Goal: Task Accomplishment & Management: Use online tool/utility

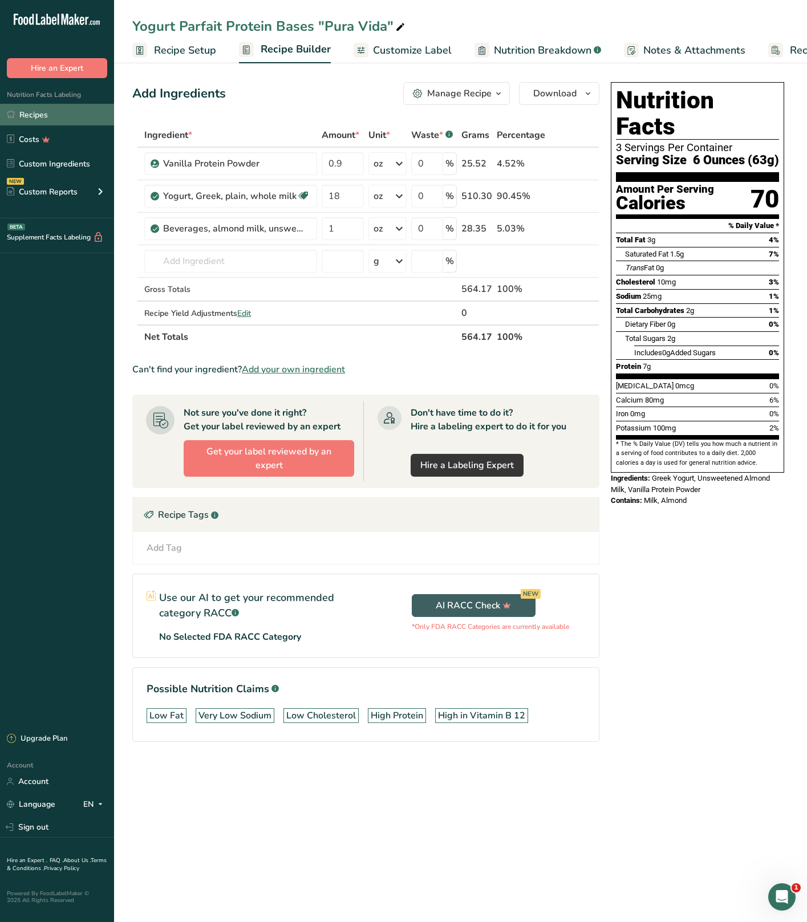
click at [80, 109] on link "Recipes" at bounding box center [57, 115] width 114 height 22
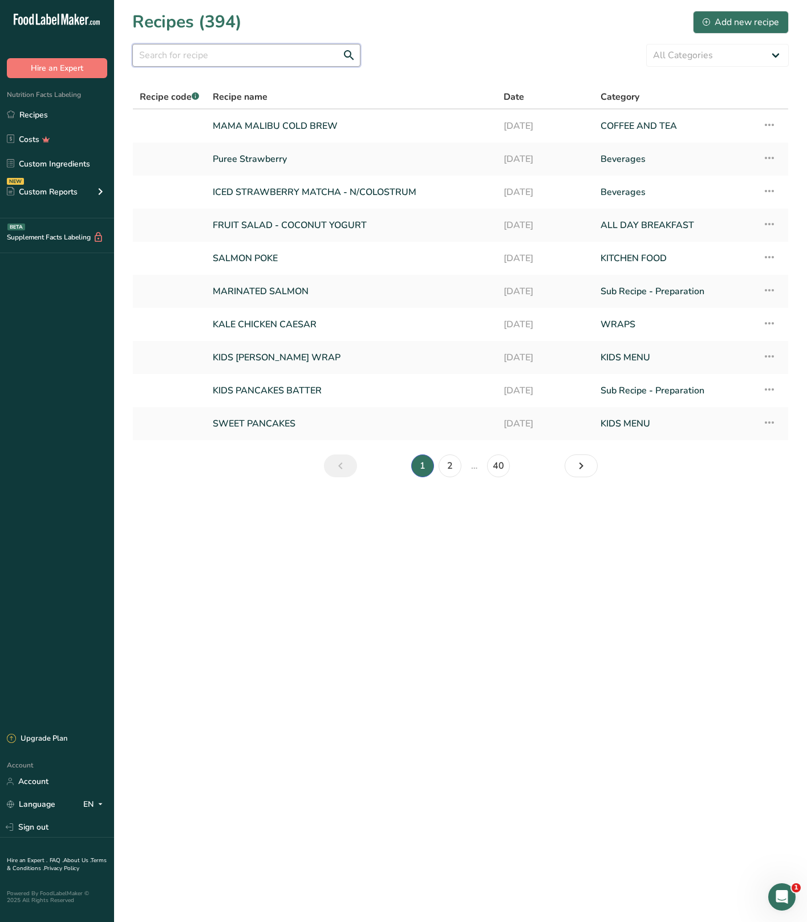
click at [262, 52] on input "text" at bounding box center [246, 55] width 228 height 23
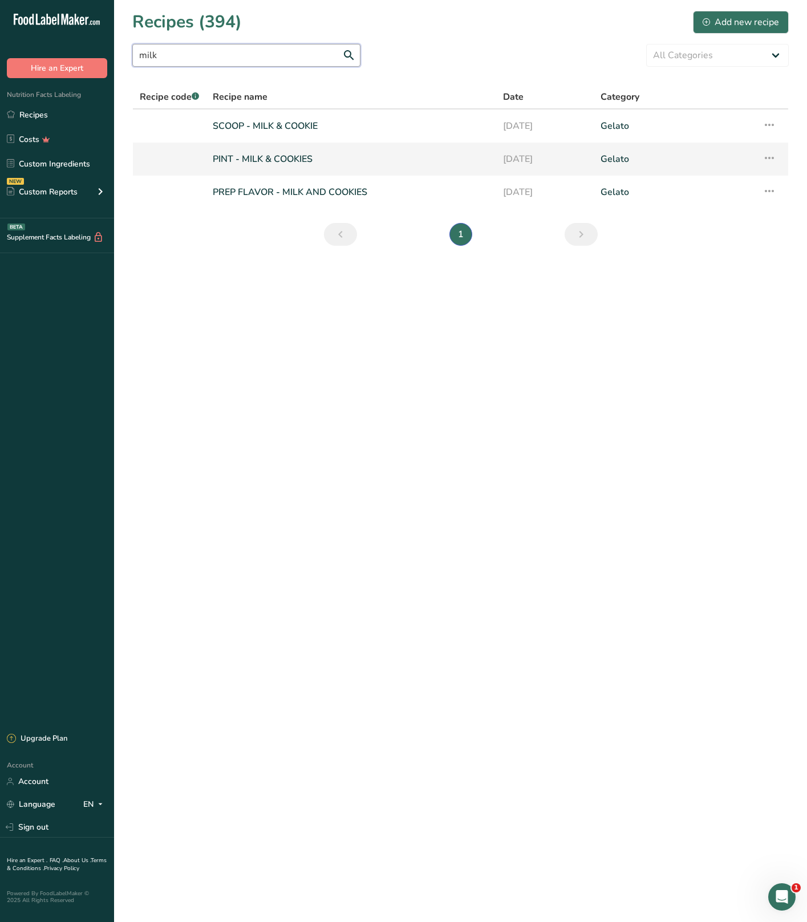
type input "milk"
click at [352, 153] on link "PINT - MILK & COOKIES" at bounding box center [351, 159] width 276 height 24
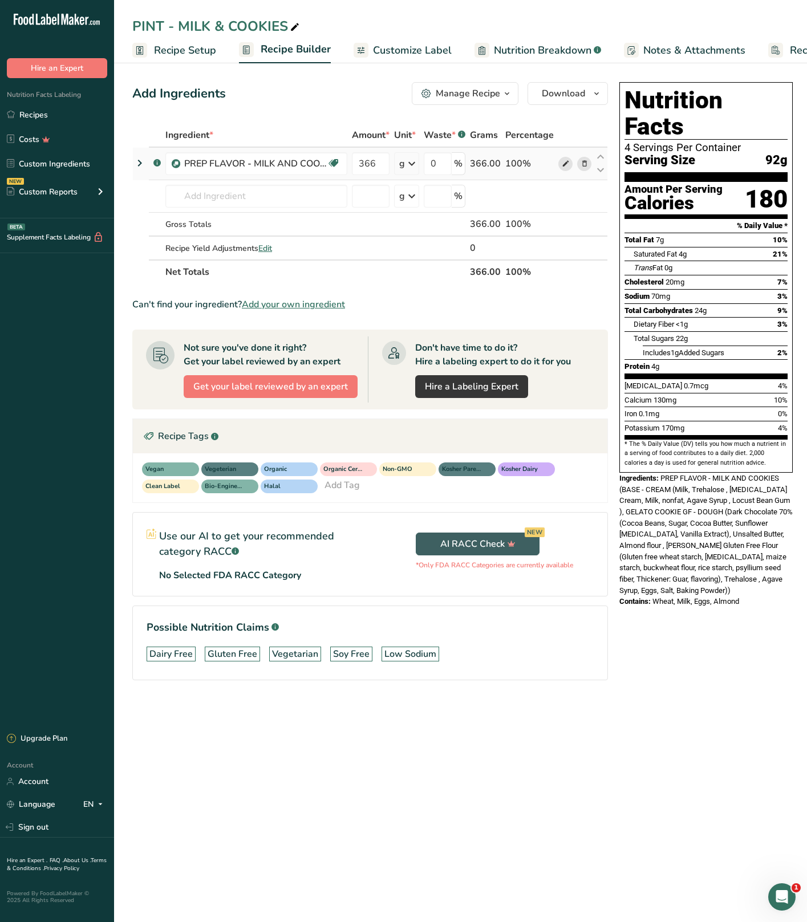
click at [568, 163] on span at bounding box center [566, 164] width 14 height 14
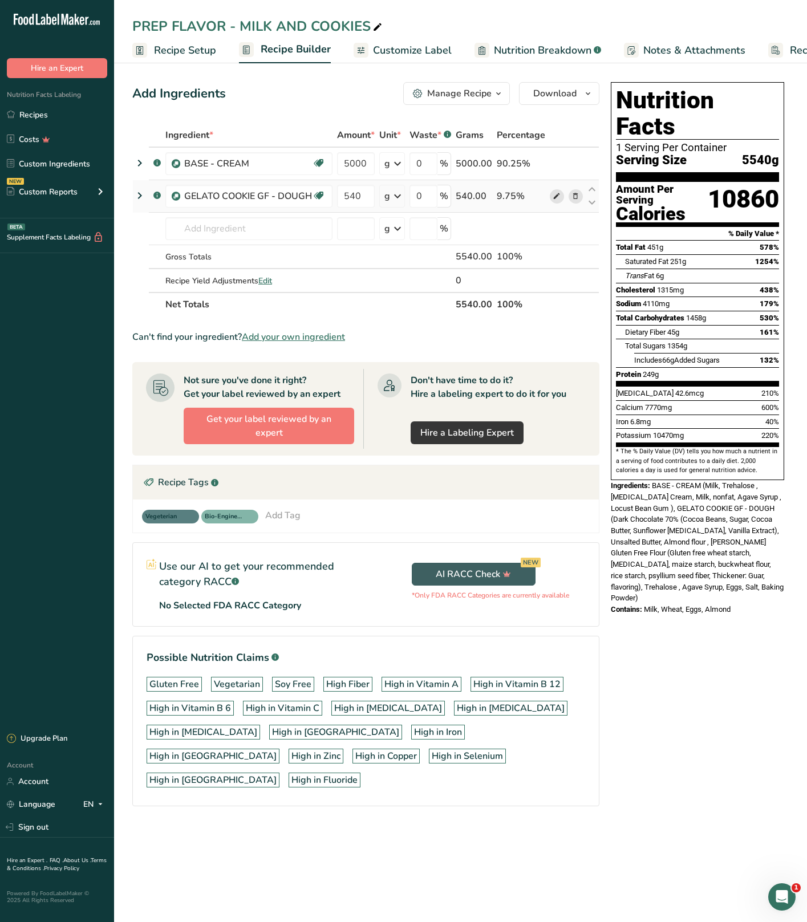
click at [556, 196] on icon at bounding box center [556, 196] width 8 height 12
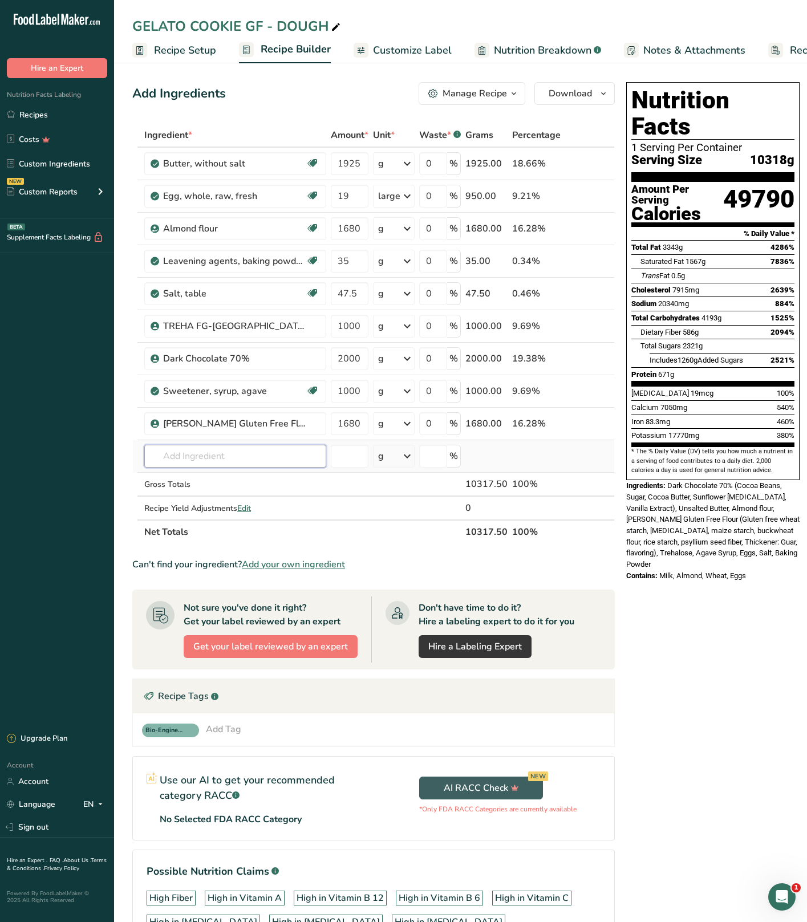
click at [214, 462] on input "text" at bounding box center [235, 456] width 182 height 23
type input "Date Sweetened Chocolate"
click at [189, 500] on div "Add your own ingredient" at bounding box center [235, 498] width 164 height 12
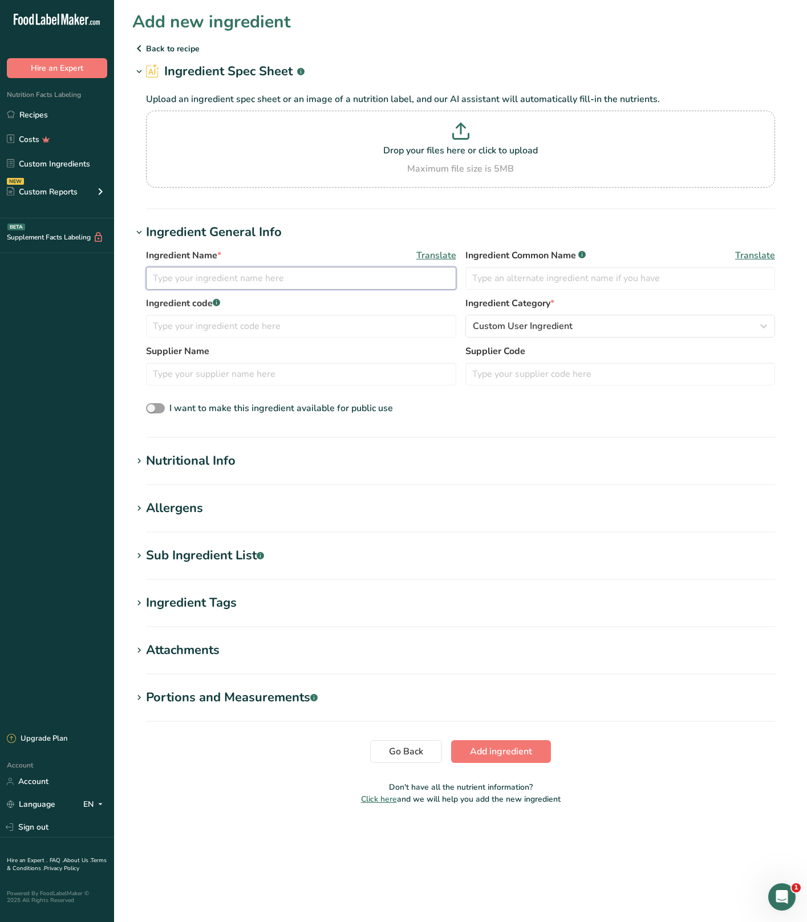
click at [215, 284] on input "text" at bounding box center [301, 278] width 310 height 23
type input "Date Sweetened Chocolate"
click at [361, 332] on input "text" at bounding box center [301, 326] width 310 height 23
click at [526, 284] on input "text" at bounding box center [620, 278] width 310 height 23
type input "Chocolate"
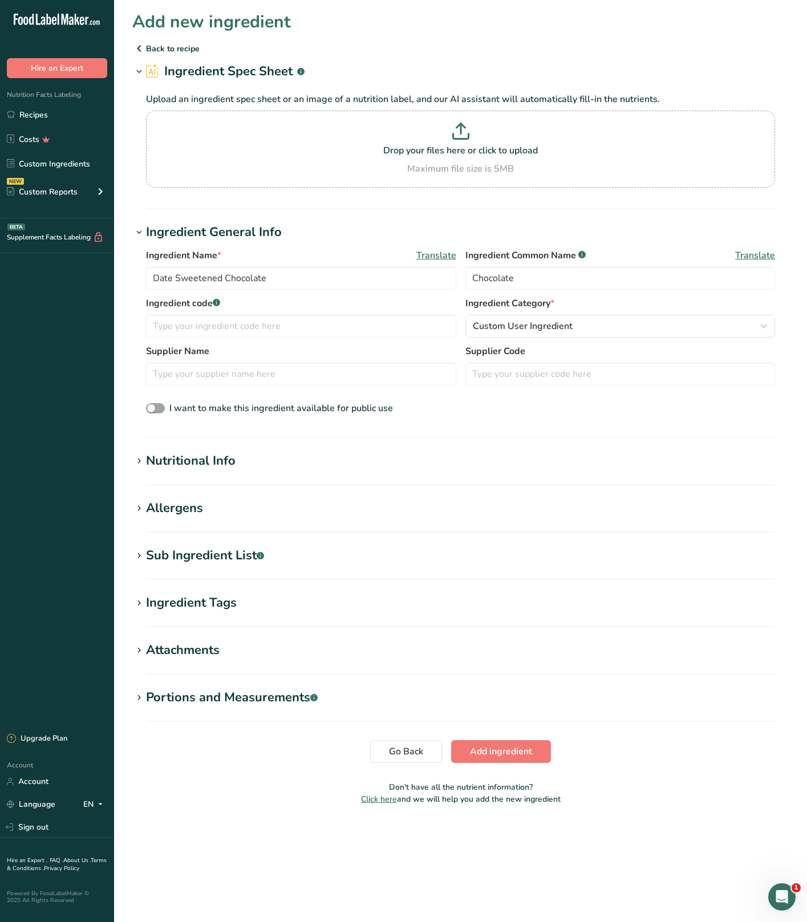
click at [260, 470] on h1 "Nutritional Info" at bounding box center [460, 460] width 656 height 19
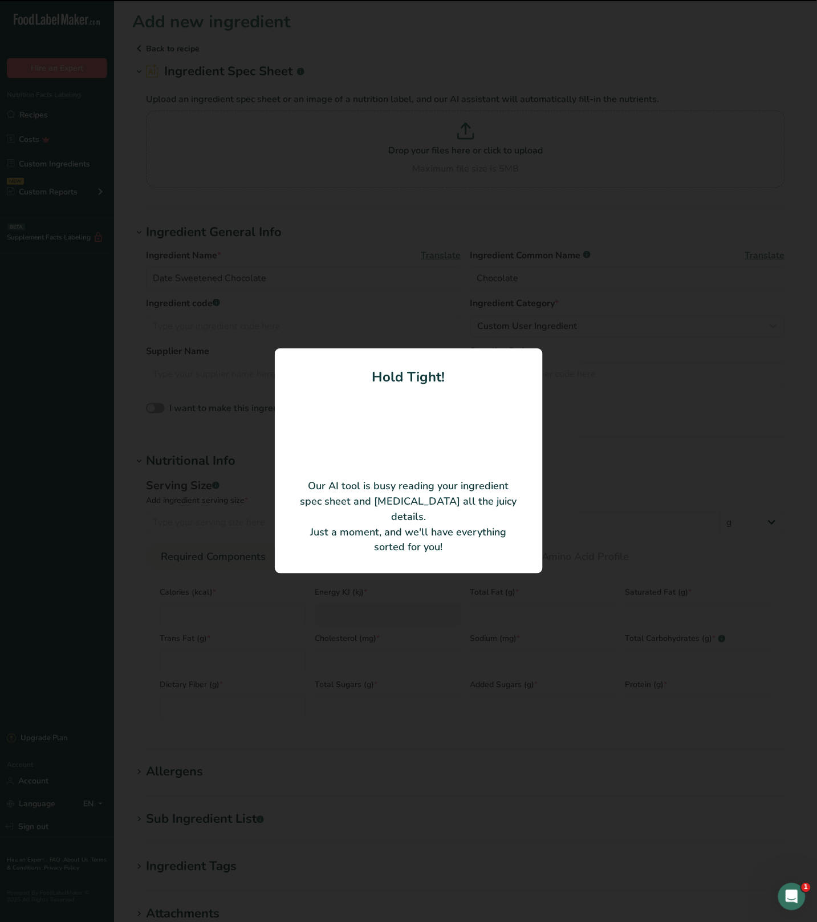
type input "Cacao Beans"
type input "50"
type input "220"
type KJ "920.48"
type Fat "18"
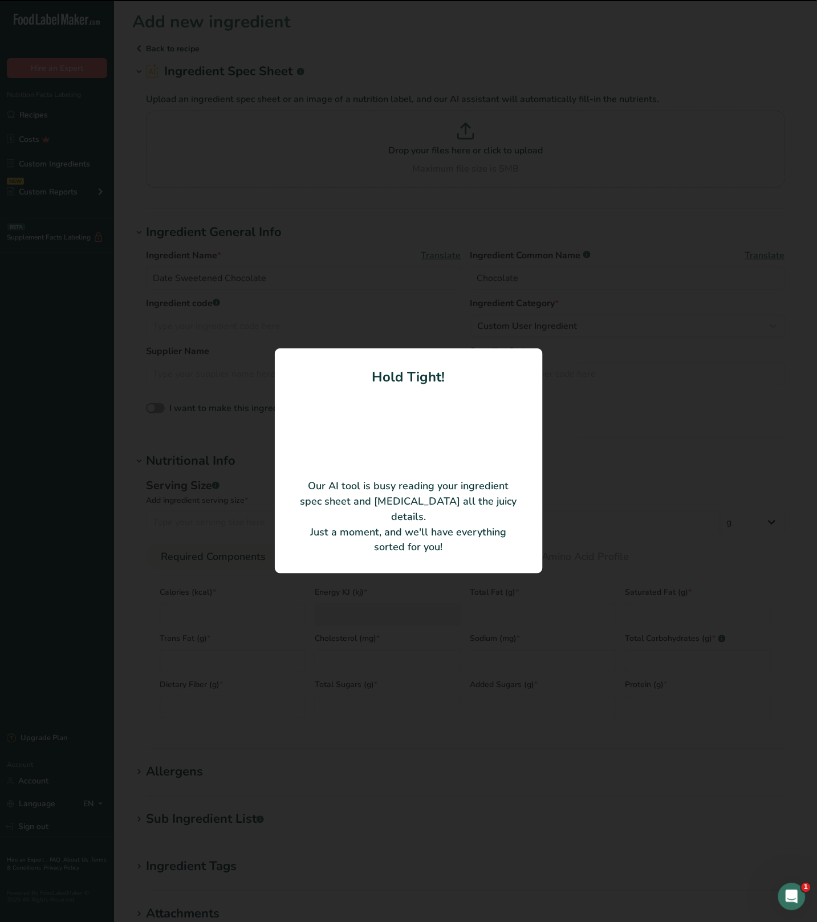
type Fat "10"
type Fat "0"
type input "0"
type Carbohydrates "22"
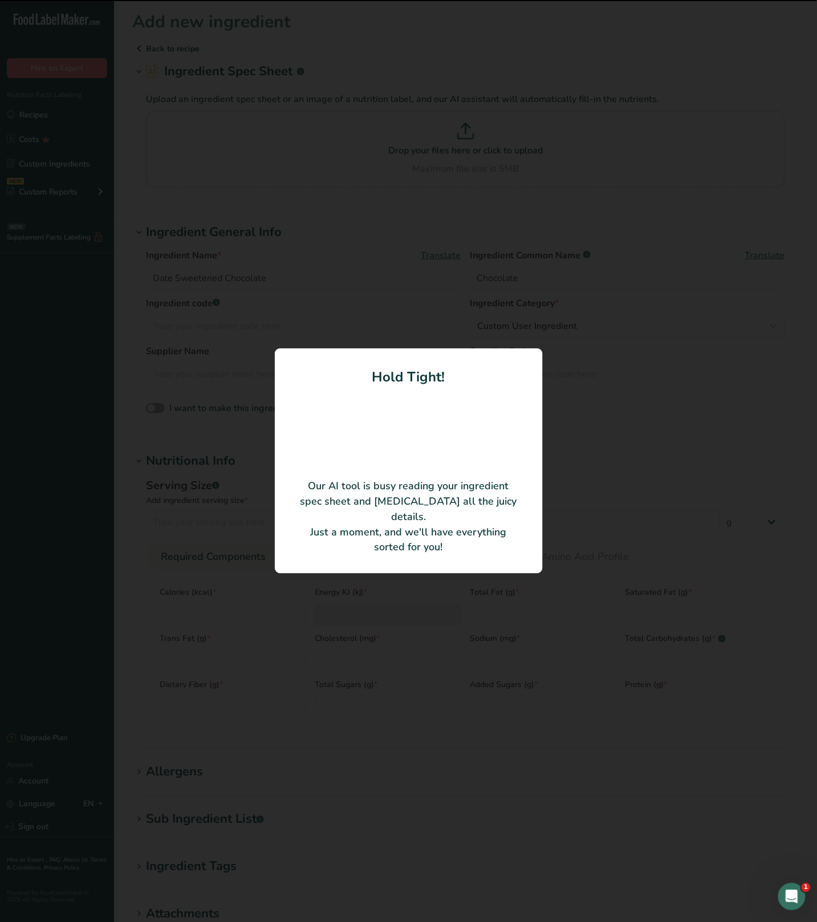
type Fiber "10"
type Sugars "12"
type Sugars "0"
type input "4"
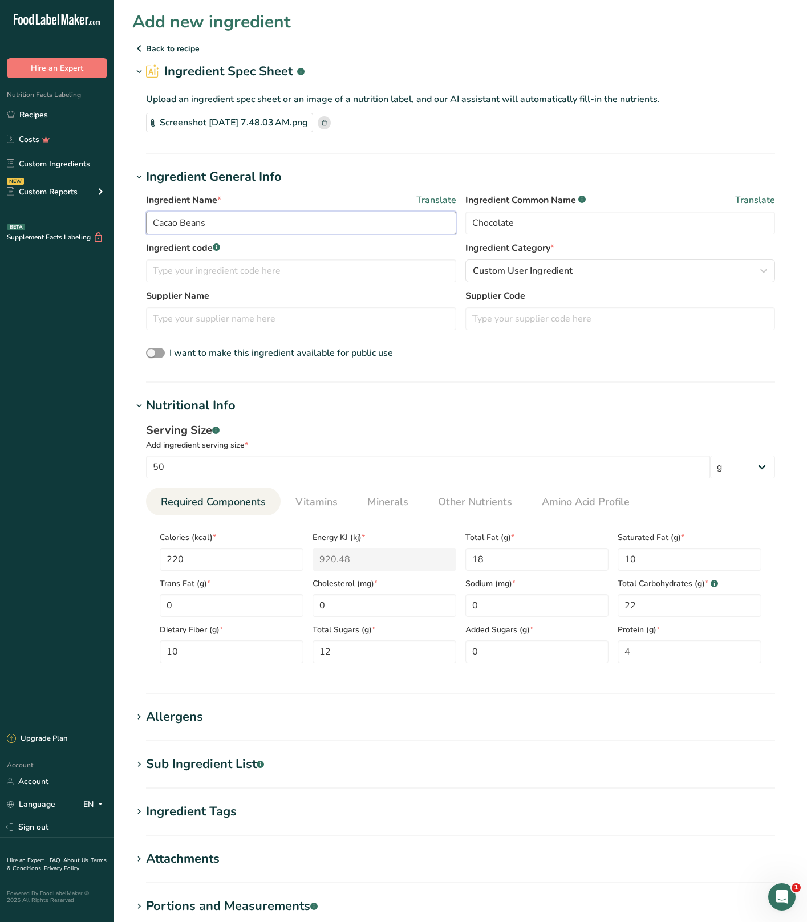
drag, startPoint x: 263, startPoint y: 231, endPoint x: 133, endPoint y: 219, distance: 130.6
click at [133, 219] on div "Ingredient Name * Translate Cacao Beans Ingredient Common Name .a-a{fill:#34736…" at bounding box center [460, 276] width 656 height 181
type input "Date Sweetened Chocolate Bar"
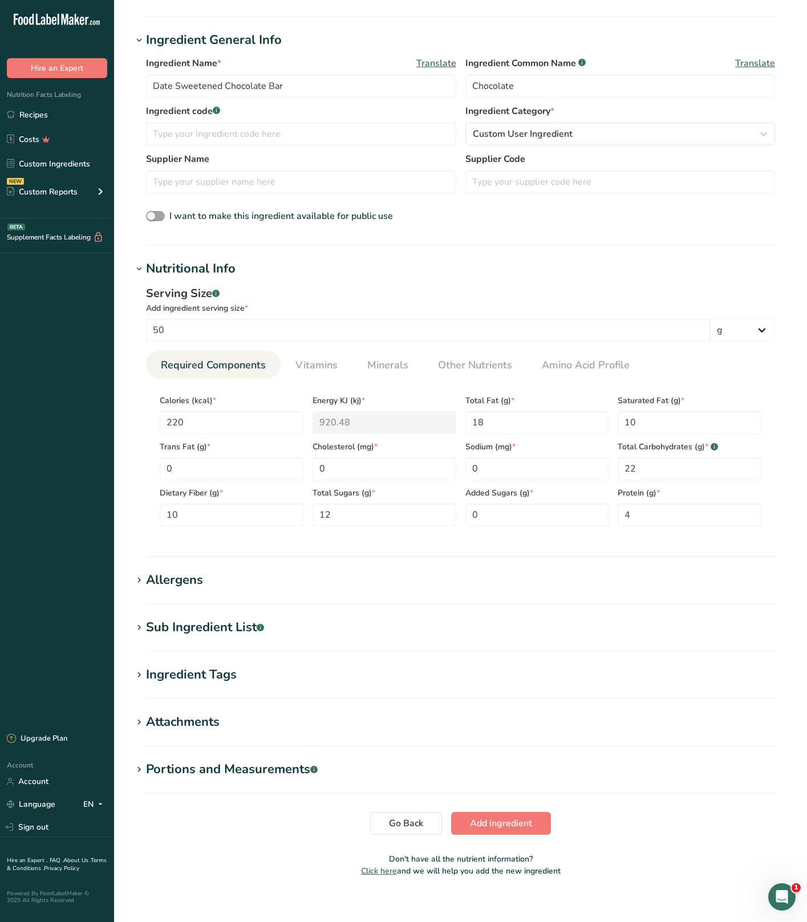
scroll to position [146, 0]
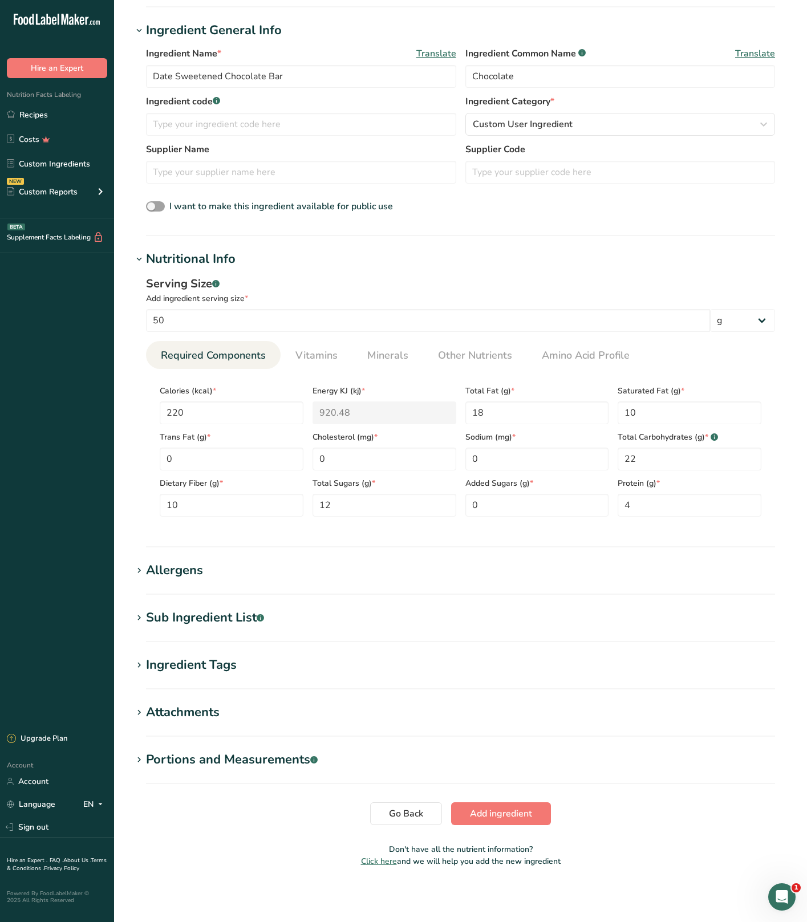
click at [247, 627] on section "Sub Ingredient List .a-a{fill:#347362;}.b-a{fill:#fff;} Translate" at bounding box center [460, 625] width 656 height 34
click at [239, 614] on div "Sub Ingredient List .a-a{fill:#347362;}.b-a{fill:#fff;}" at bounding box center [205, 617] width 118 height 19
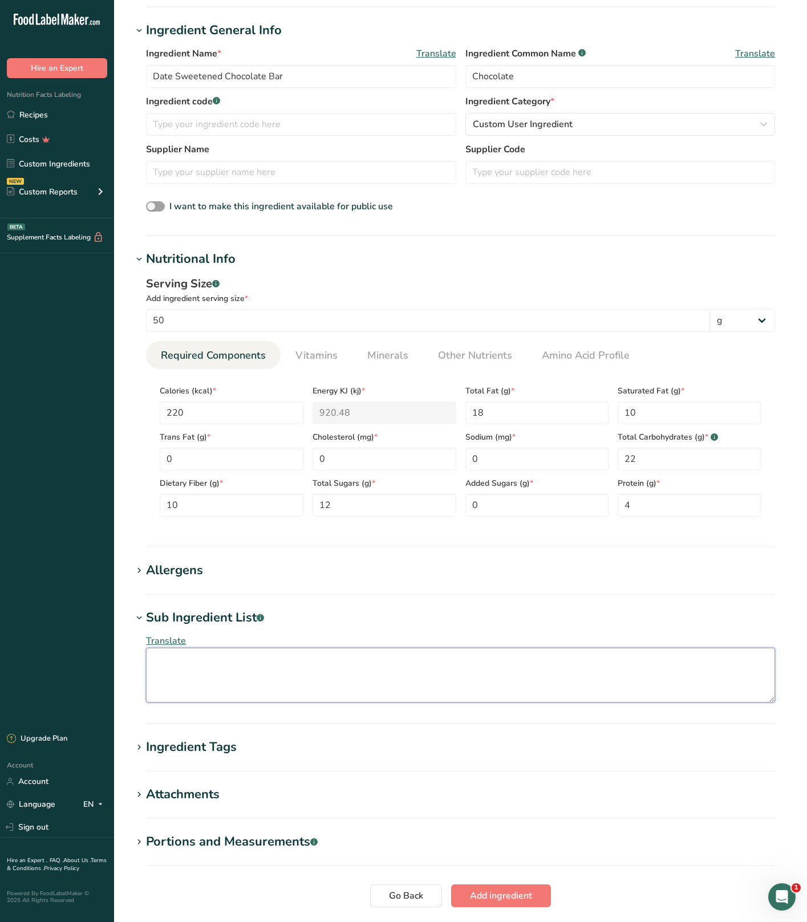
click at [237, 671] on textarea at bounding box center [460, 675] width 629 height 55
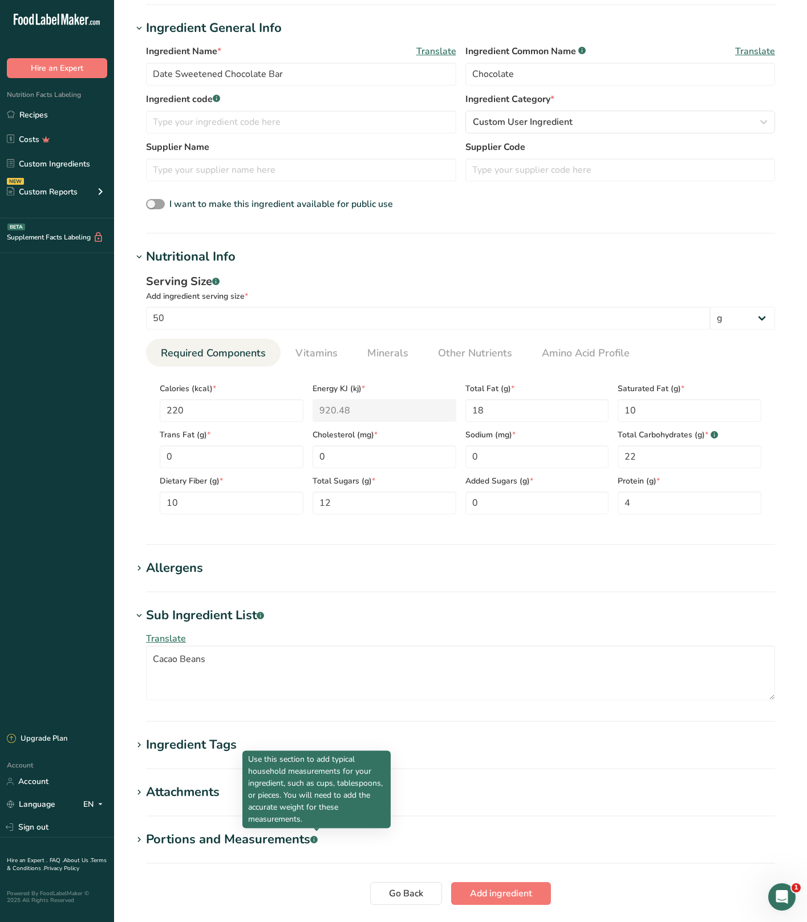
scroll to position [149, 0]
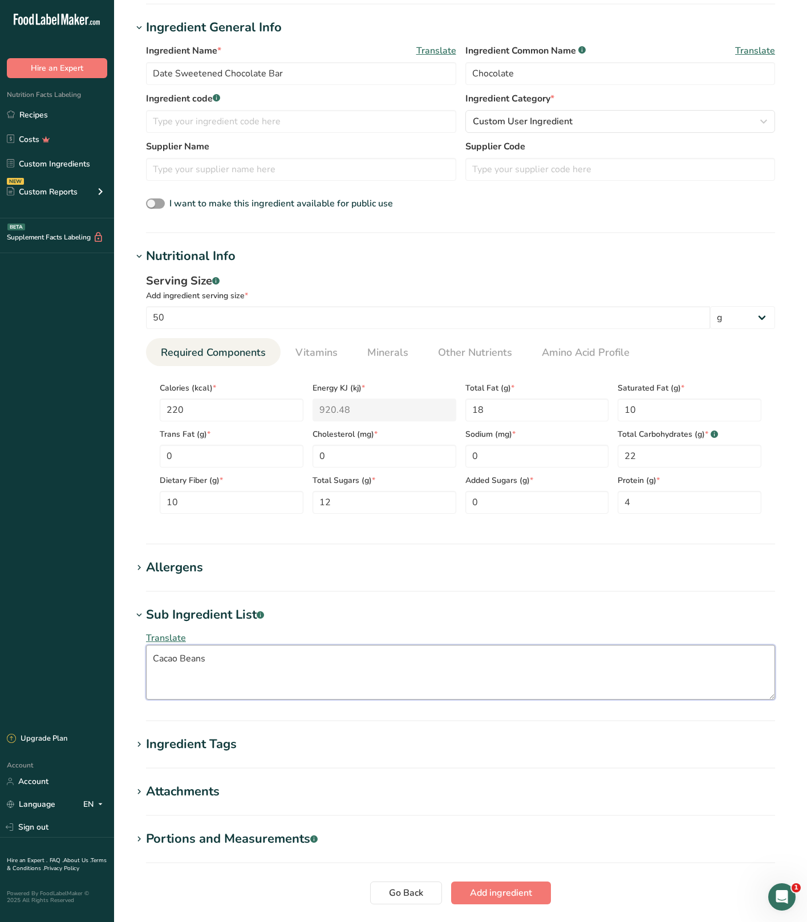
click at [262, 687] on textarea "Cacao Beans" at bounding box center [460, 672] width 629 height 55
type textarea "Cacao Beans, Dried Ground Dates, Cocoa Butter"
click at [331, 752] on h1 "Ingredient Tags" at bounding box center [460, 744] width 656 height 19
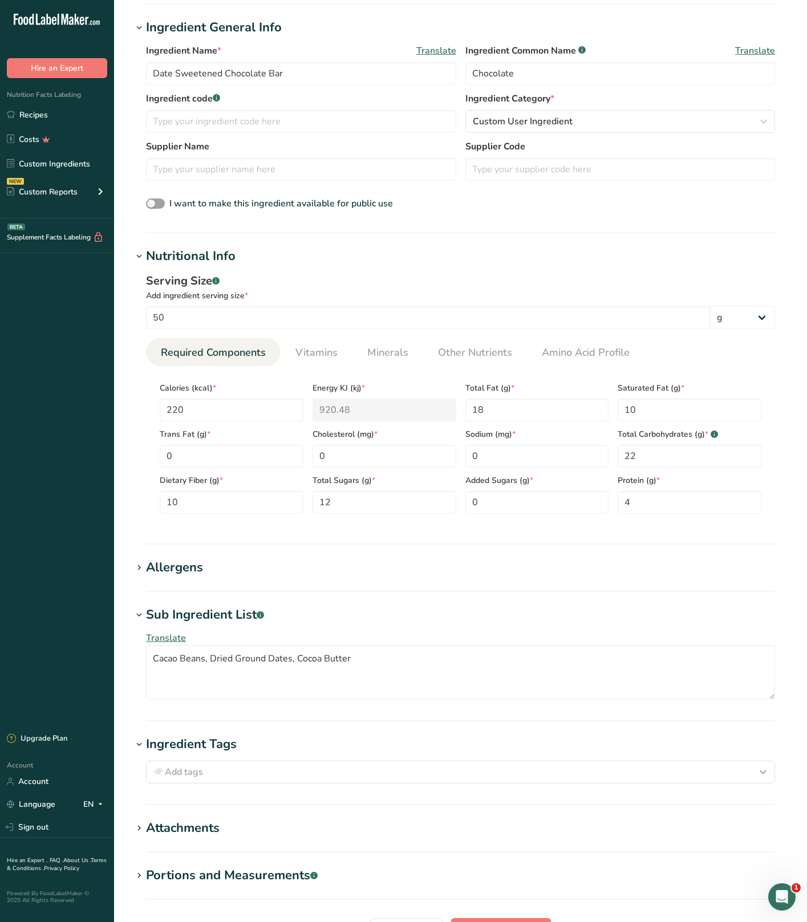
click at [331, 752] on h1 "Ingredient Tags" at bounding box center [460, 744] width 656 height 19
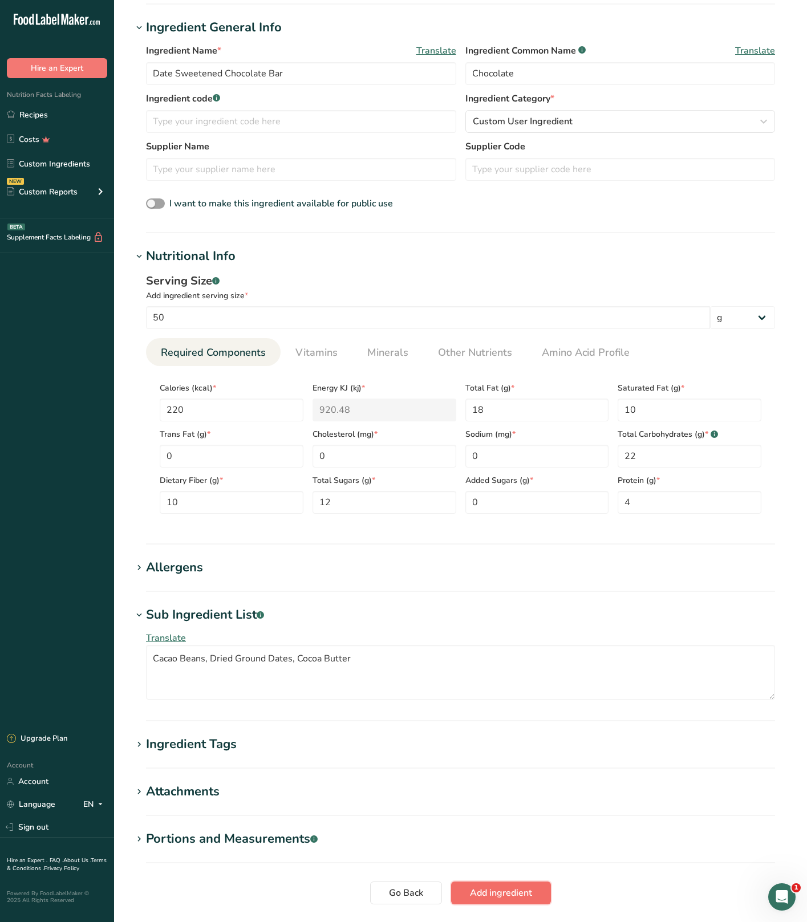
click at [530, 895] on span "Add ingredient" at bounding box center [501, 893] width 62 height 14
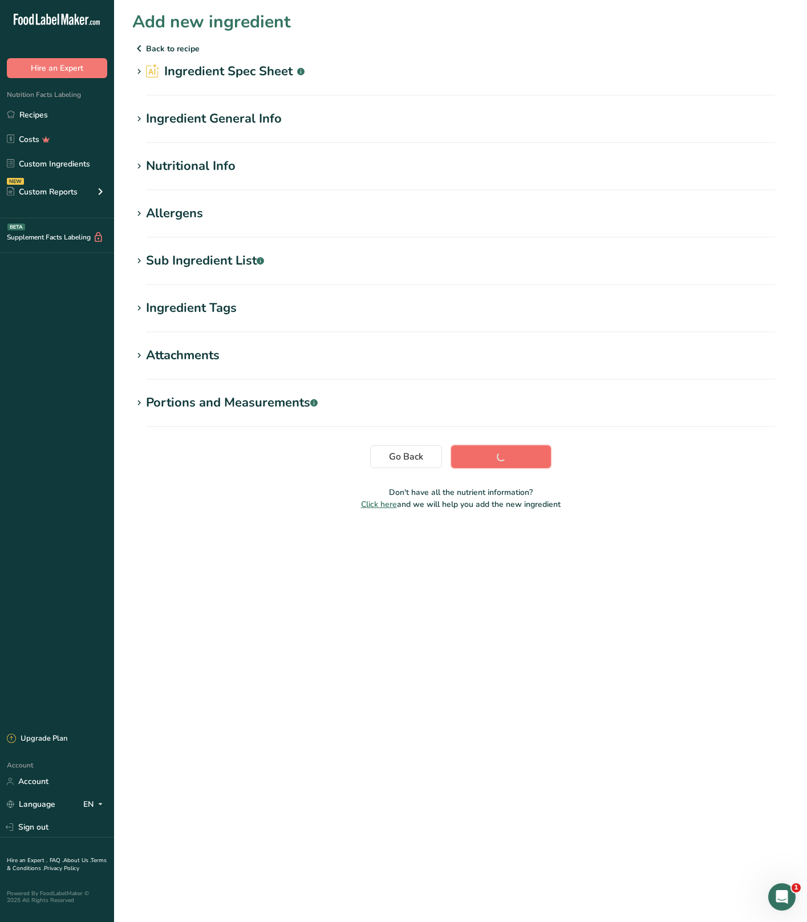
scroll to position [0, 0]
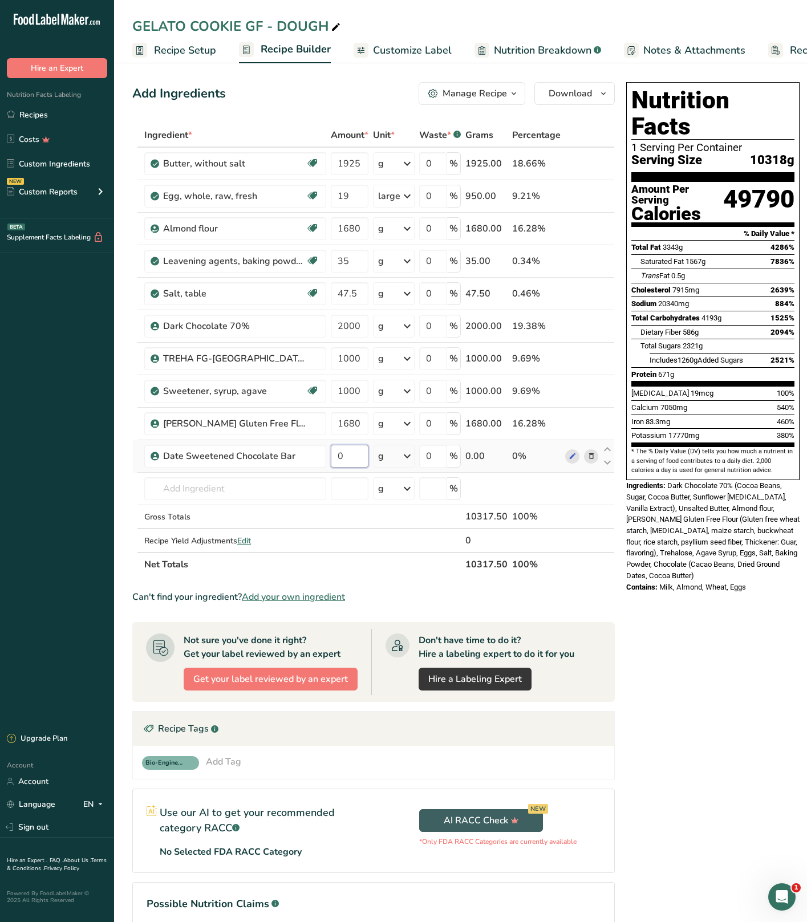
drag, startPoint x: 361, startPoint y: 463, endPoint x: 329, endPoint y: 455, distance: 32.9
click at [329, 455] on td "0" at bounding box center [349, 456] width 42 height 32
type input "2000"
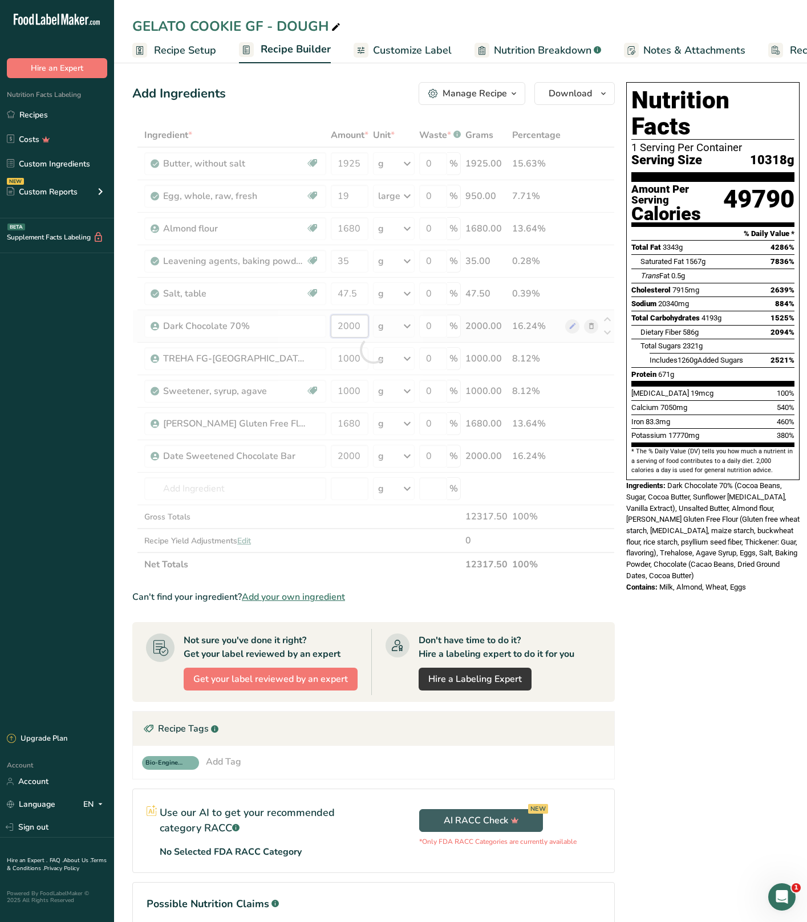
click at [336, 324] on div "Ingredient * Amount * Unit * Waste * .a-a{fill:#347362;}.b-a{fill:#fff;} Grams …" at bounding box center [373, 349] width 482 height 453
click at [588, 328] on div "Ingredient * Amount * Unit * Waste * .a-a{fill:#347362;}.b-a{fill:#fff;} Grams …" at bounding box center [373, 349] width 482 height 453
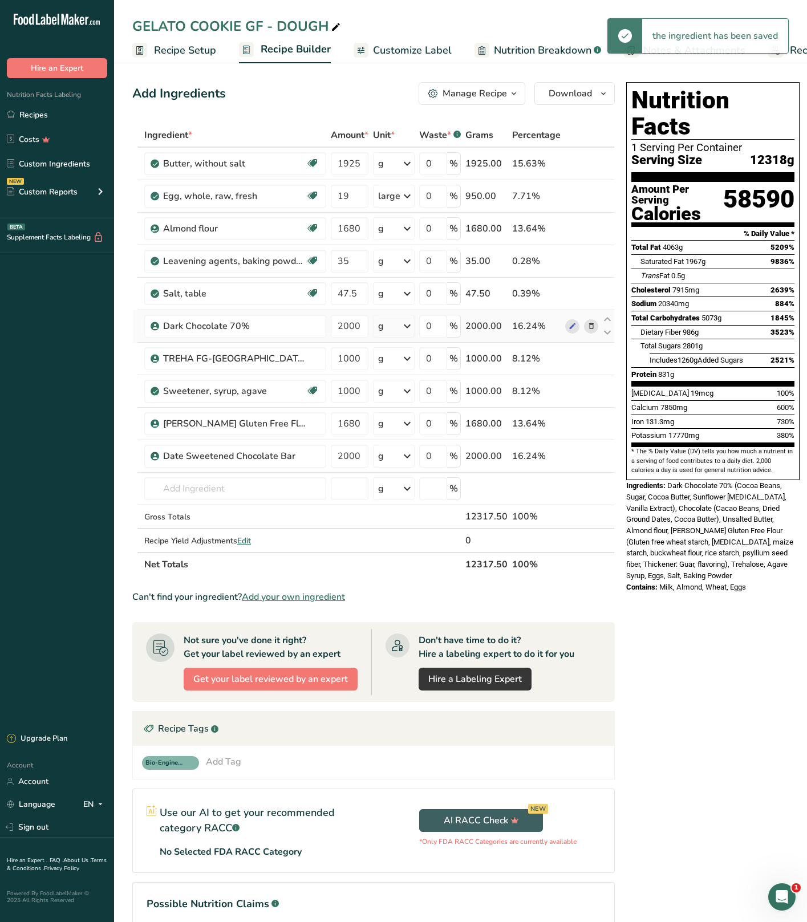
click at [589, 325] on icon at bounding box center [591, 326] width 8 height 12
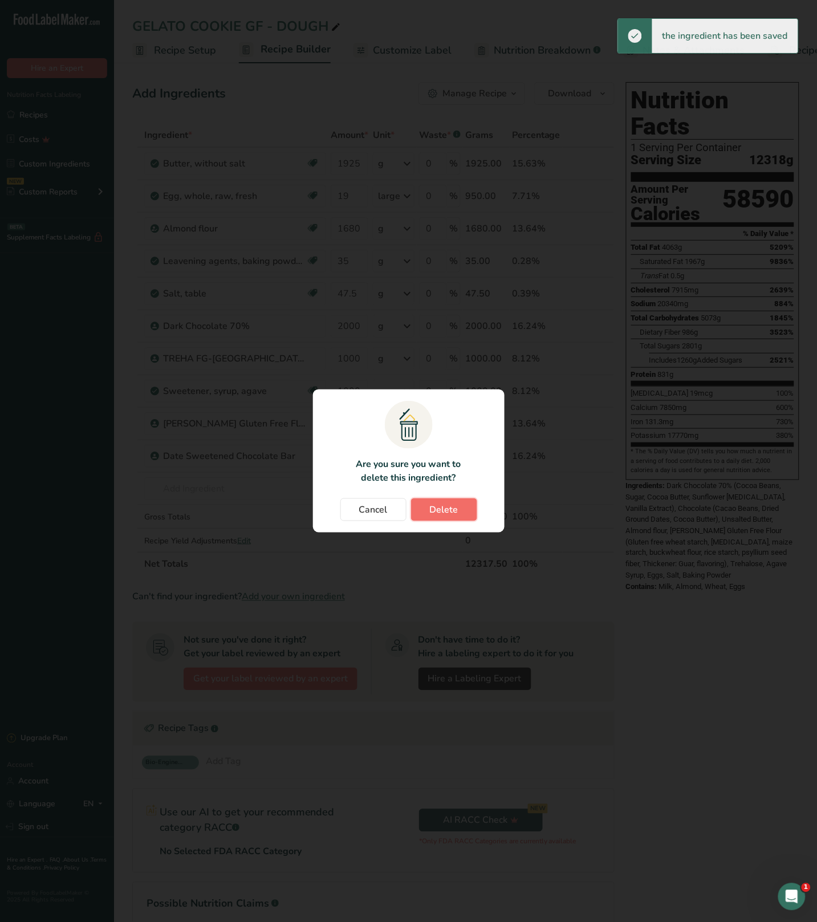
click at [442, 509] on span "Delete" at bounding box center [444, 510] width 29 height 14
type input "1000"
type input "1680"
type input "2000"
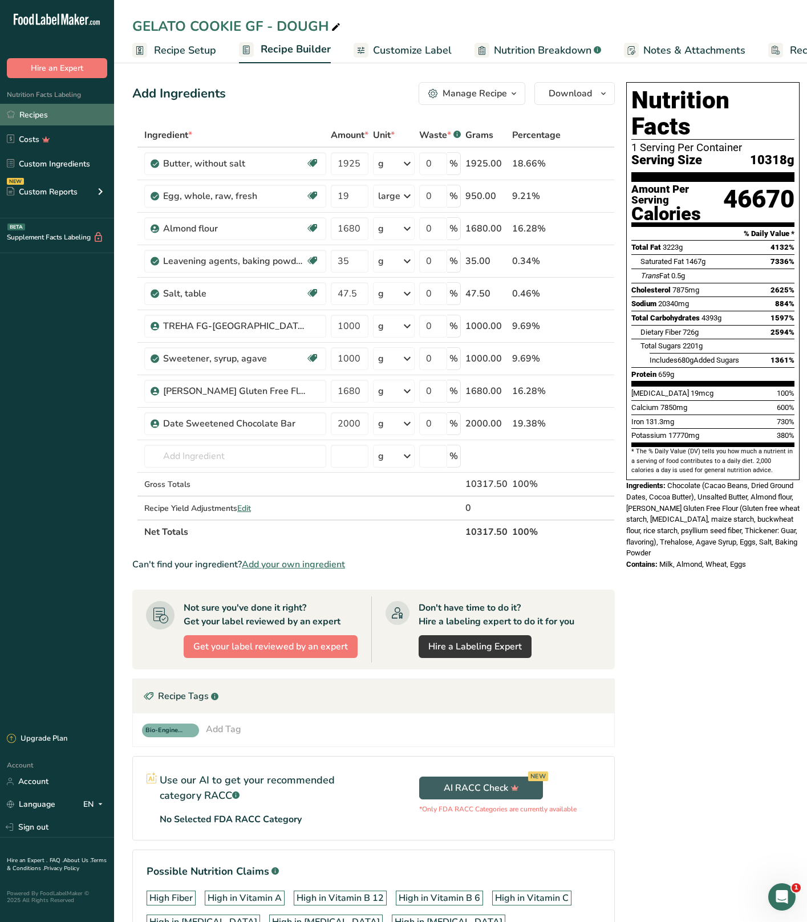
click at [69, 118] on link "Recipes" at bounding box center [57, 115] width 114 height 22
